Goal: Information Seeking & Learning: Learn about a topic

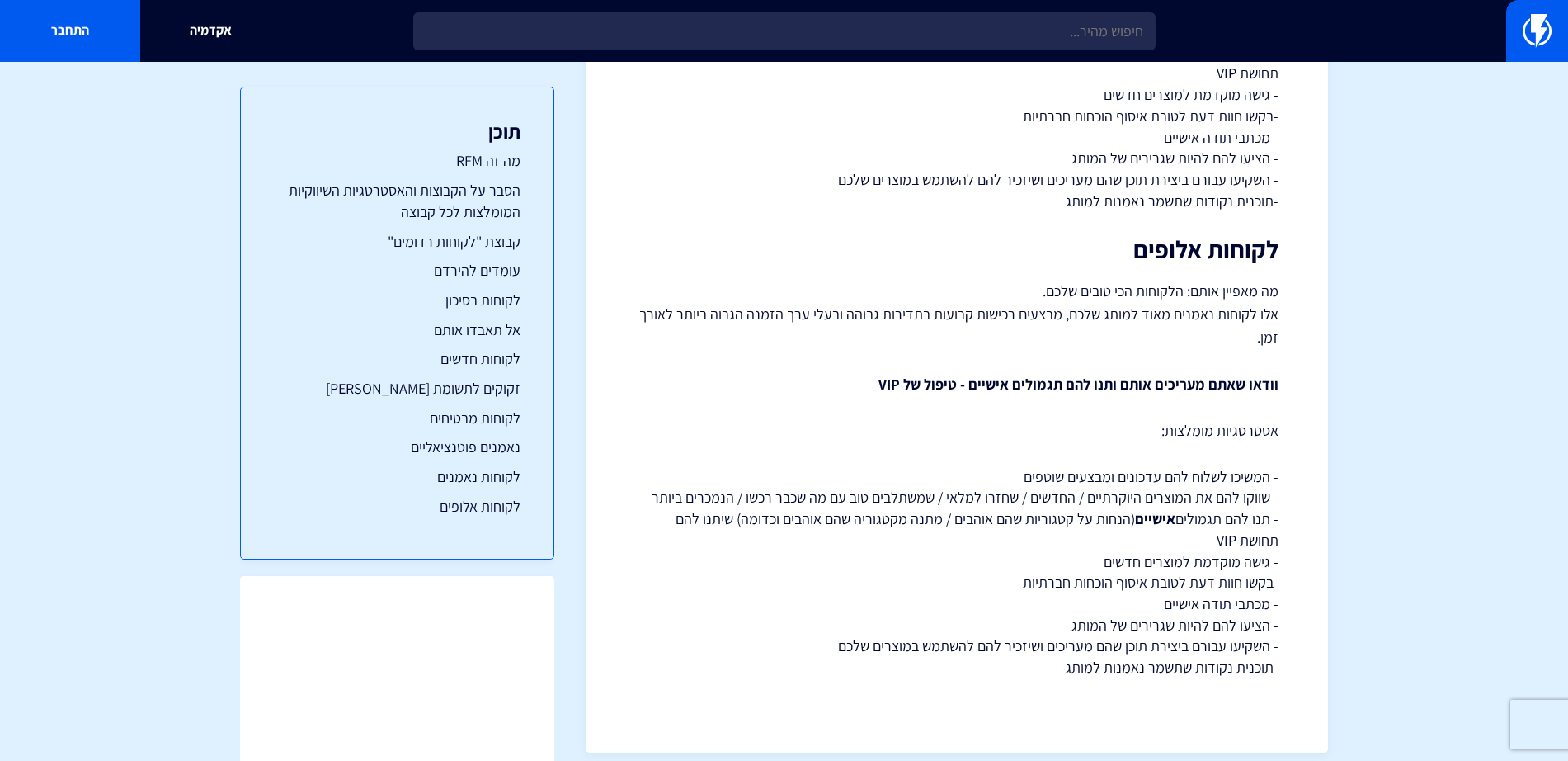
scroll to position [3656, 0]
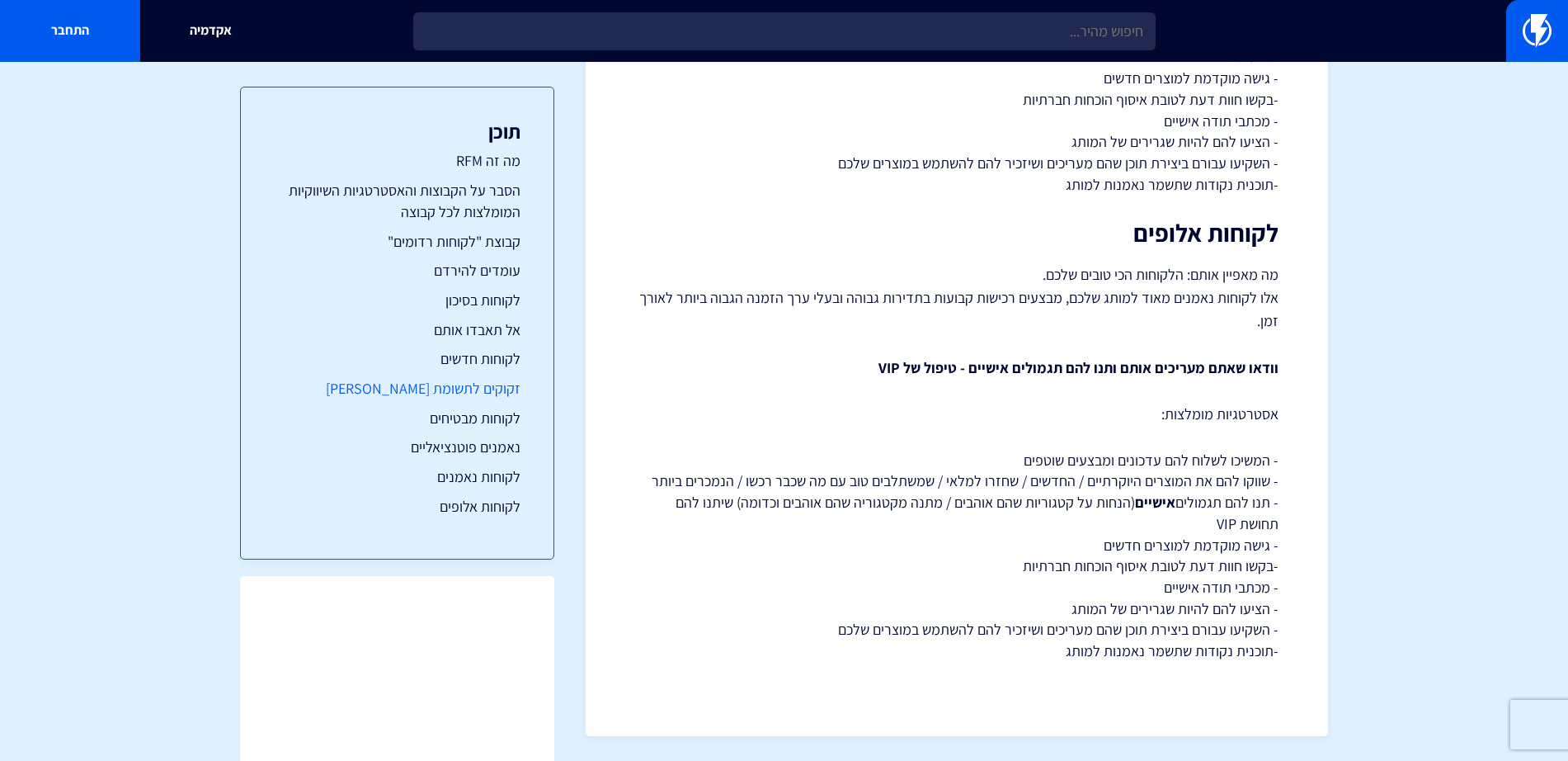
click at [466, 383] on link "זקוקים לתשומת [PERSON_NAME]" at bounding box center [397, 389] width 246 height 22
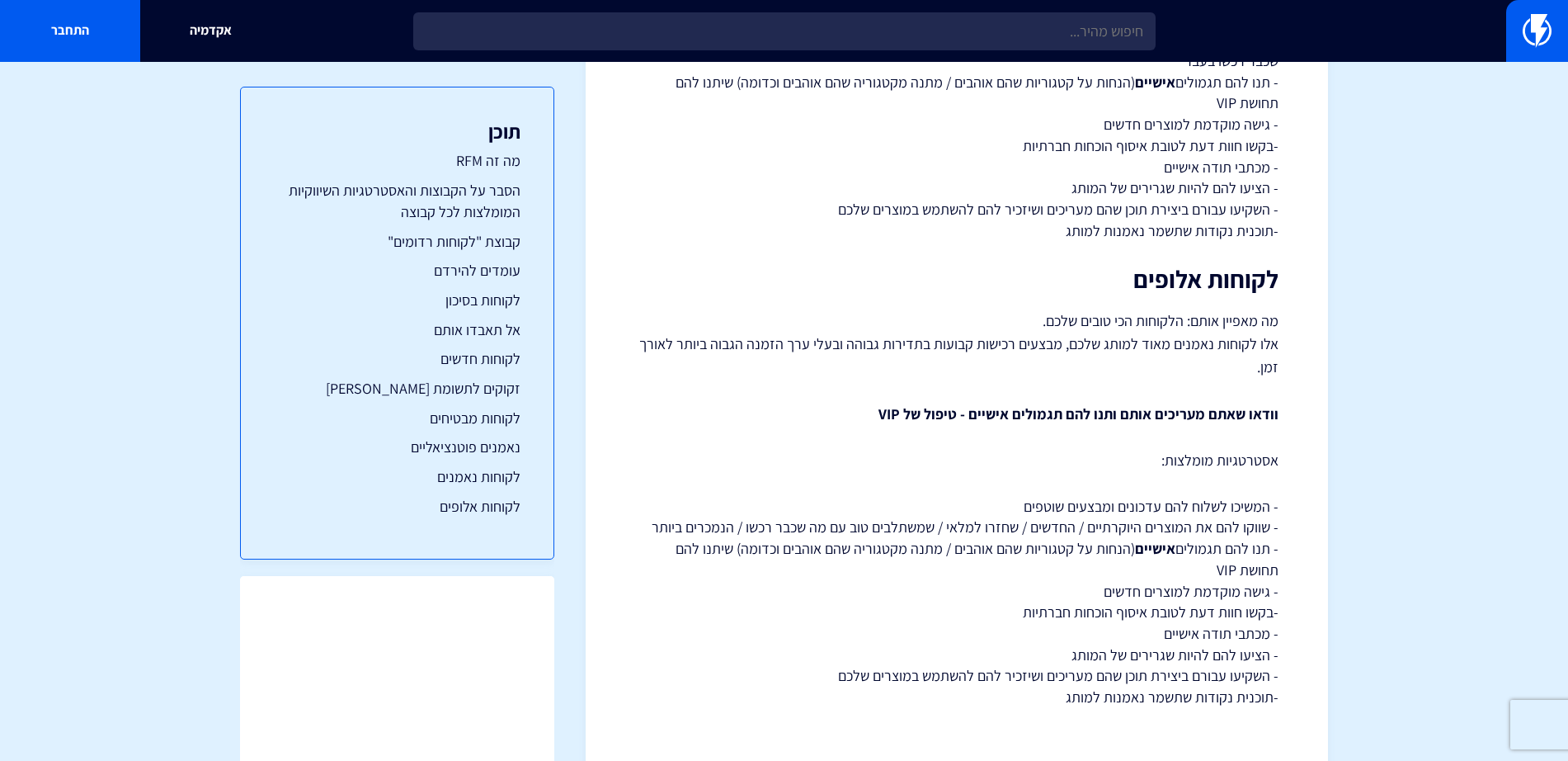
scroll to position [3656, 0]
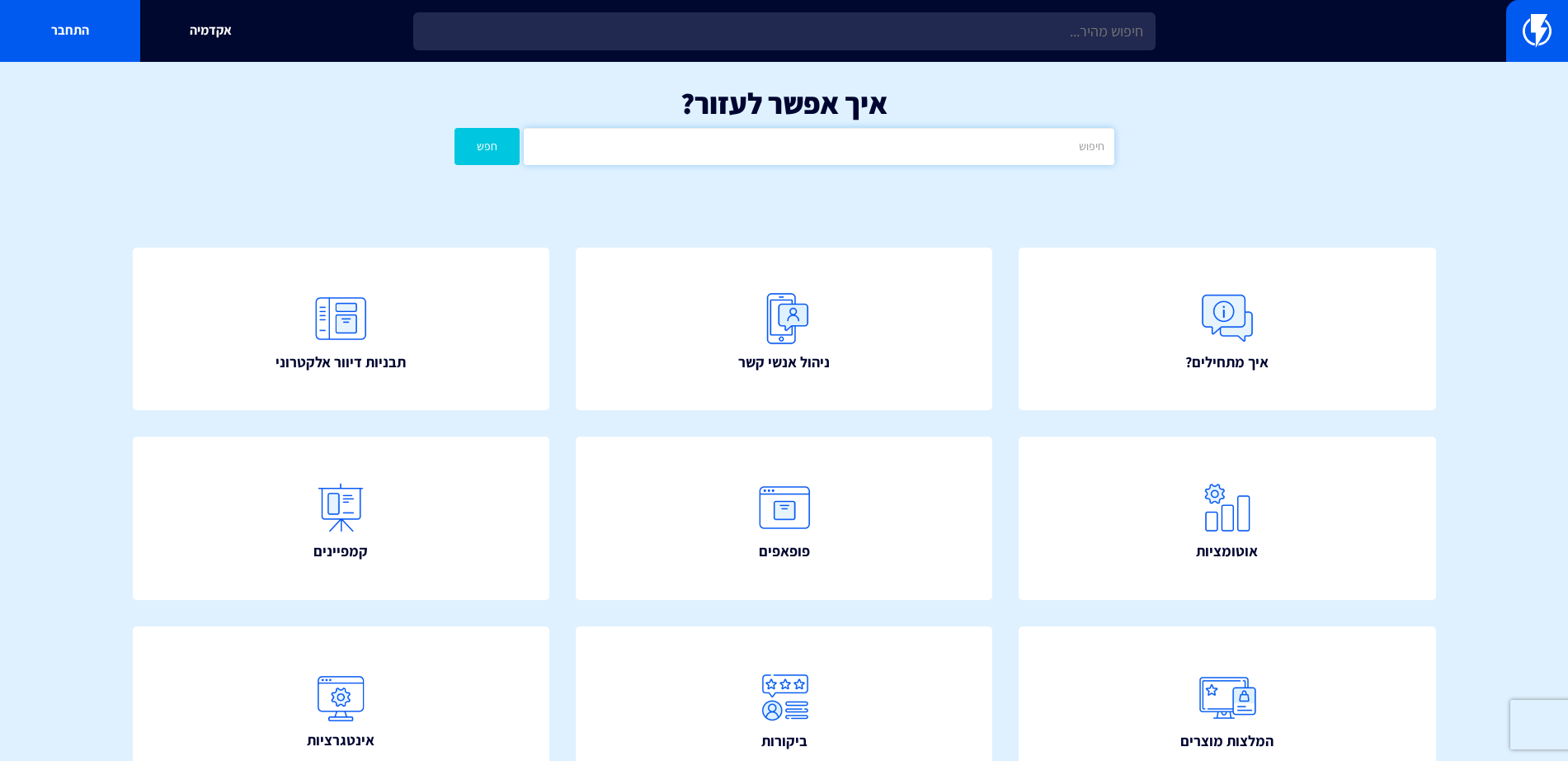
click at [911, 150] on input "text" at bounding box center [819, 146] width 590 height 37
type input "נקודות"
click at [454, 128] on button "חפש" at bounding box center [487, 146] width 66 height 37
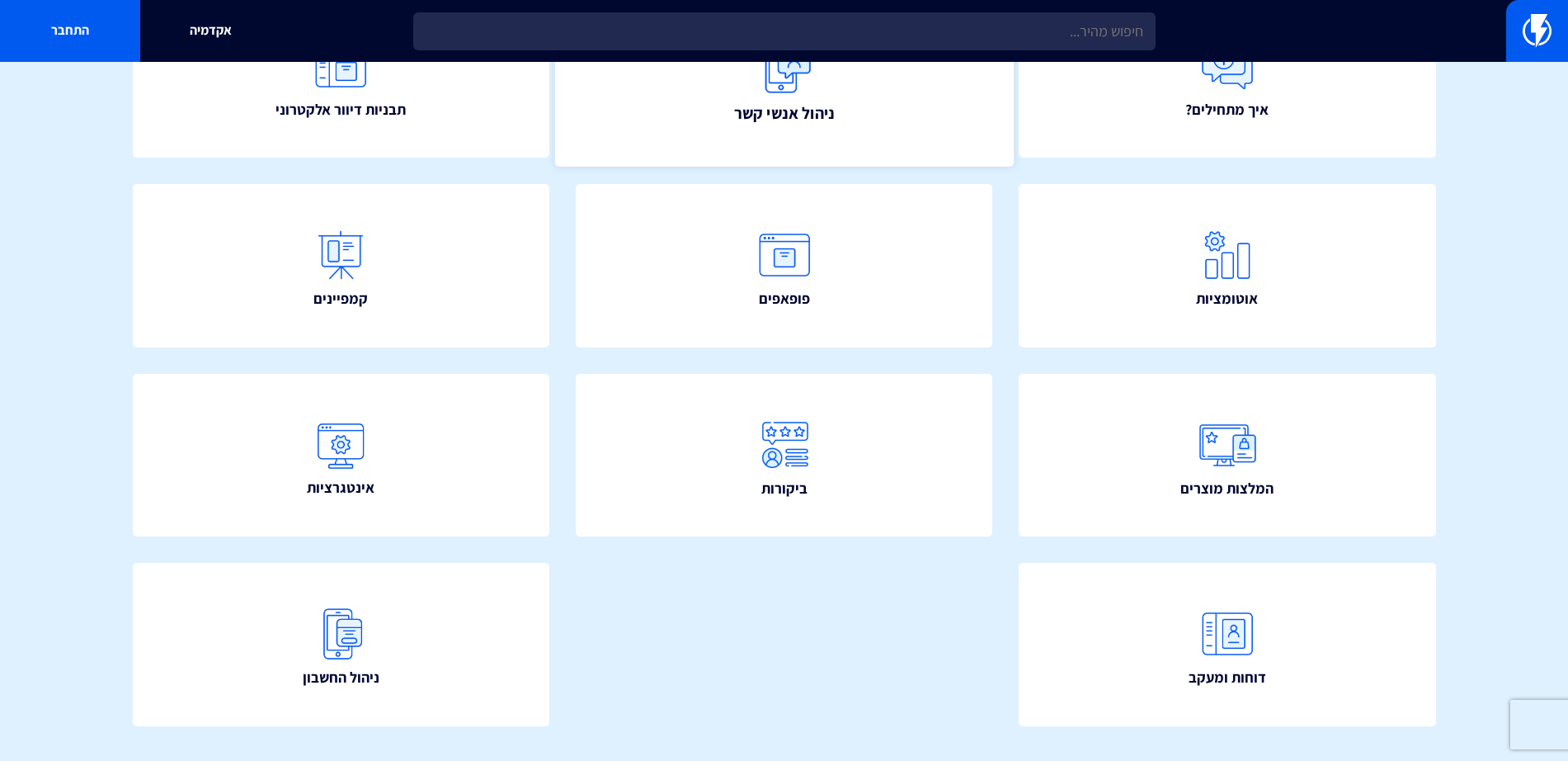
scroll to position [294, 0]
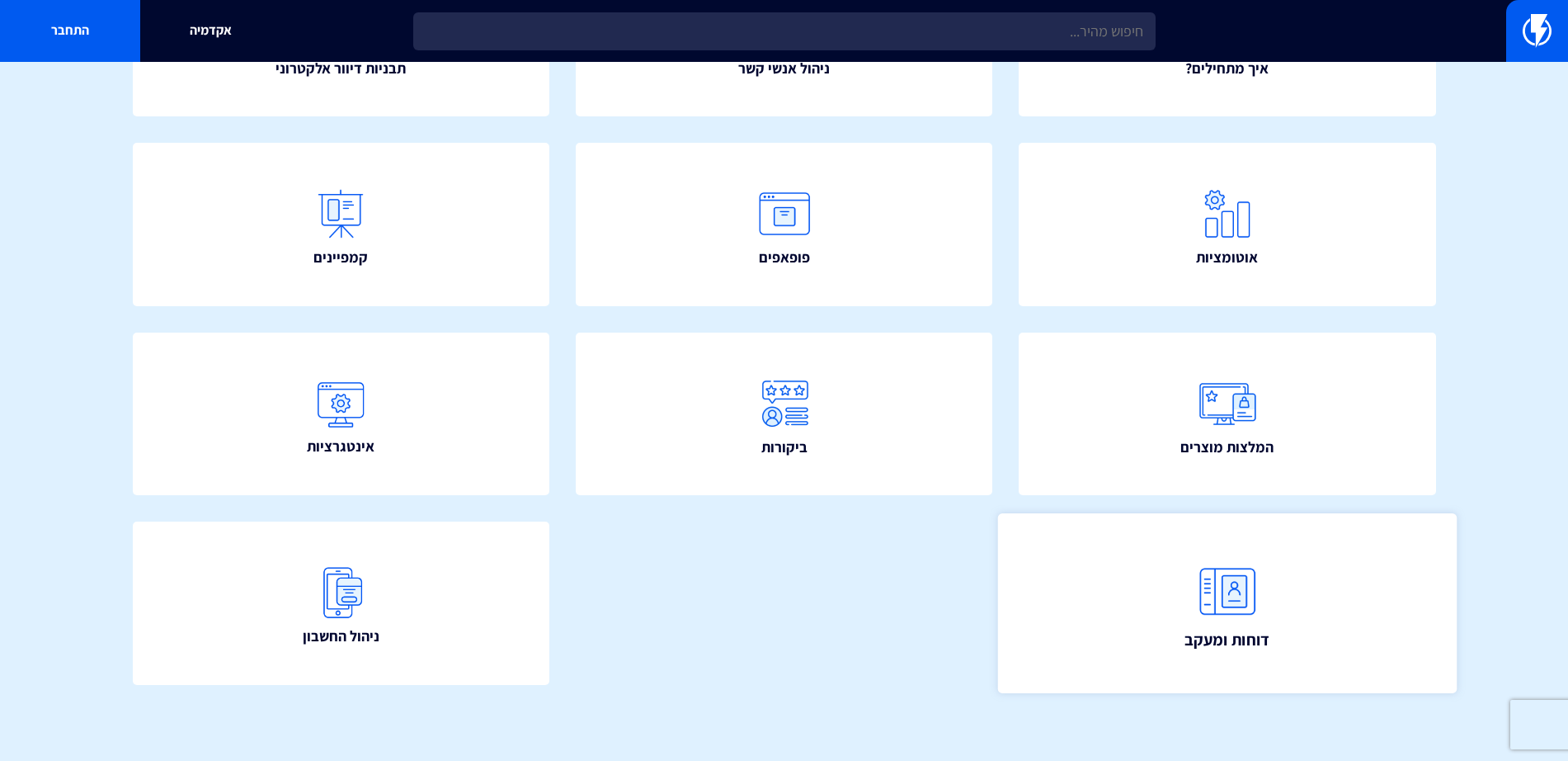
click at [1230, 604] on img at bounding box center [1227, 591] width 72 height 72
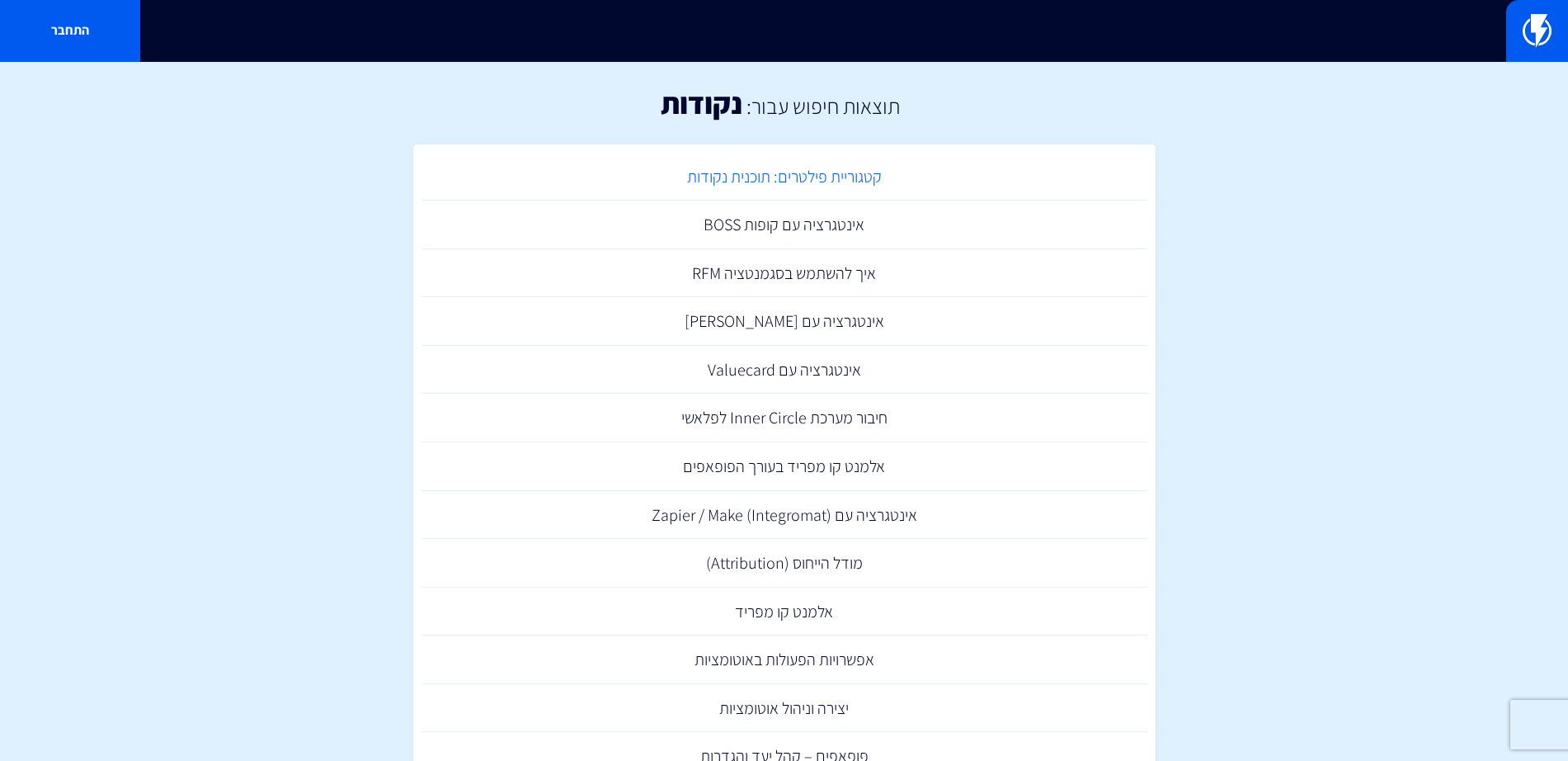
click at [807, 171] on link "קטגוריית פילטרים: תוכנית נקודות" at bounding box center [785, 177] width 726 height 49
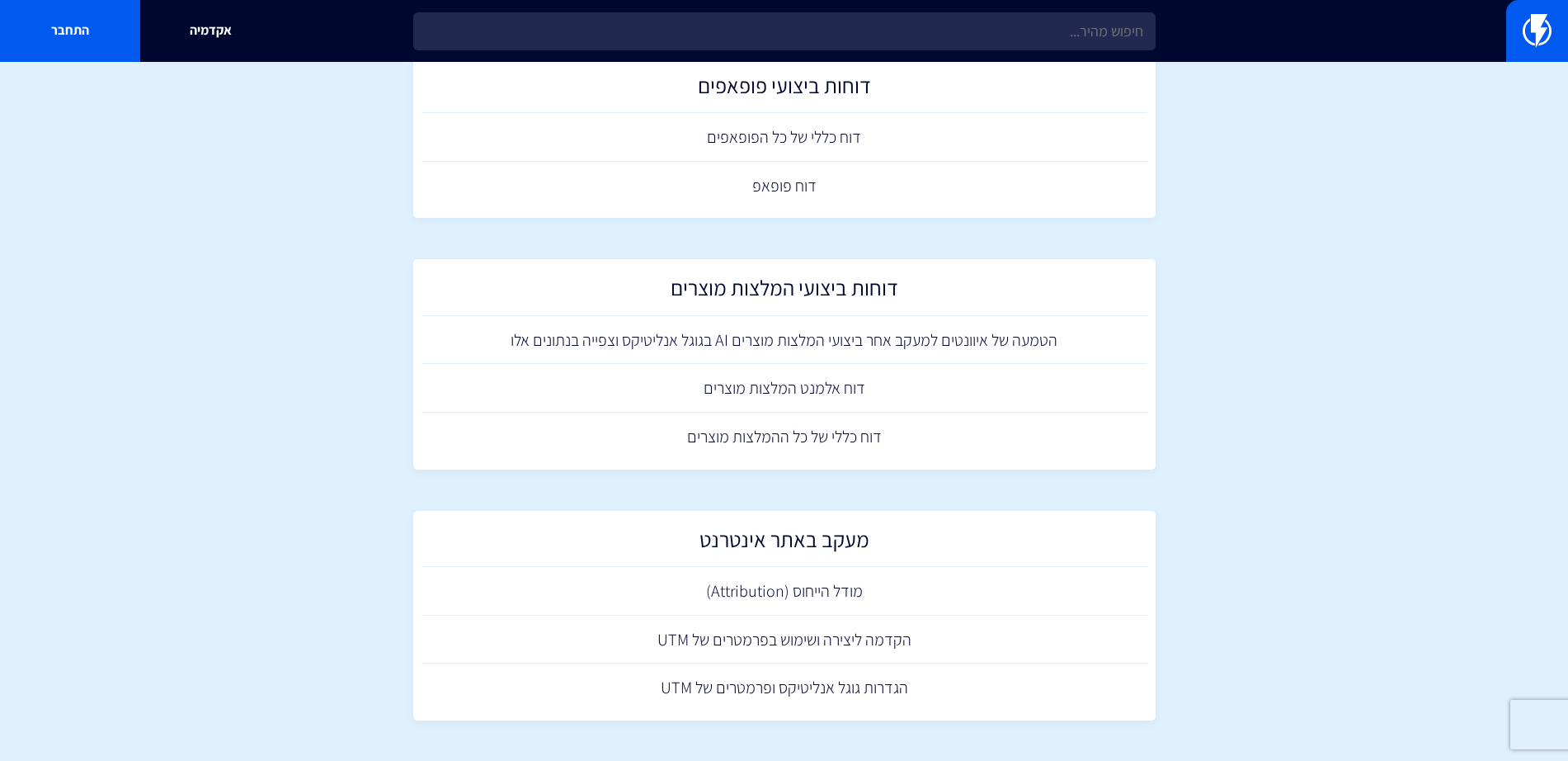
scroll to position [996, 0]
click at [1536, 36] on img at bounding box center [1536, 31] width 29 height 33
